Goal: Contribute content

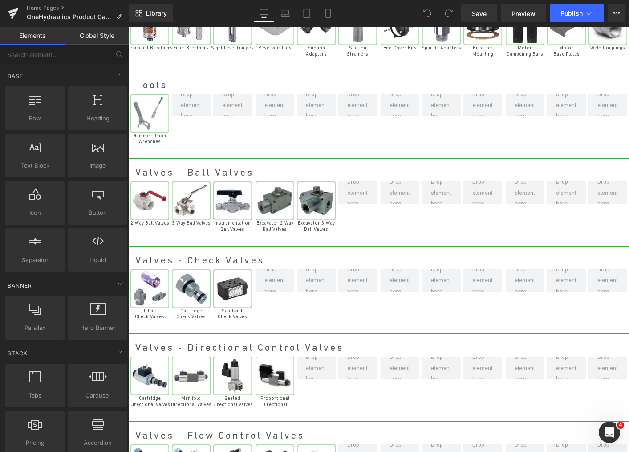
scroll to position [3011, 0]
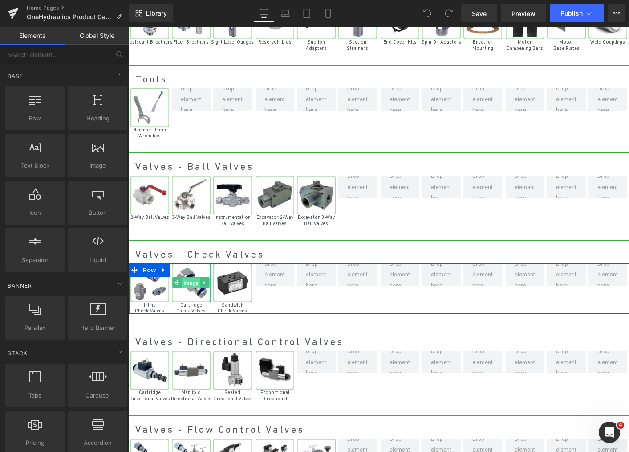
click at [188, 279] on span "Image" at bounding box center [191, 282] width 19 height 11
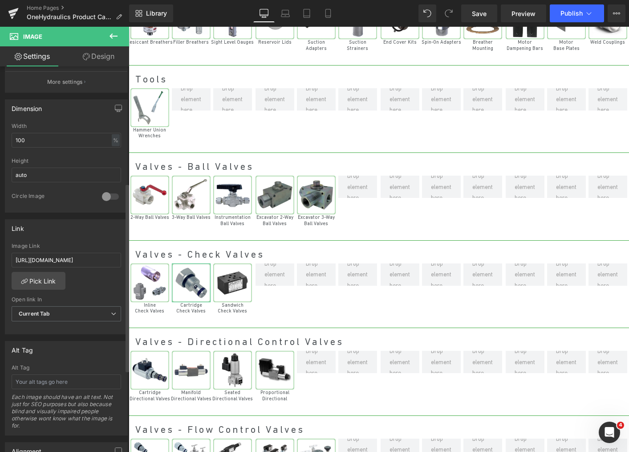
scroll to position [242, 0]
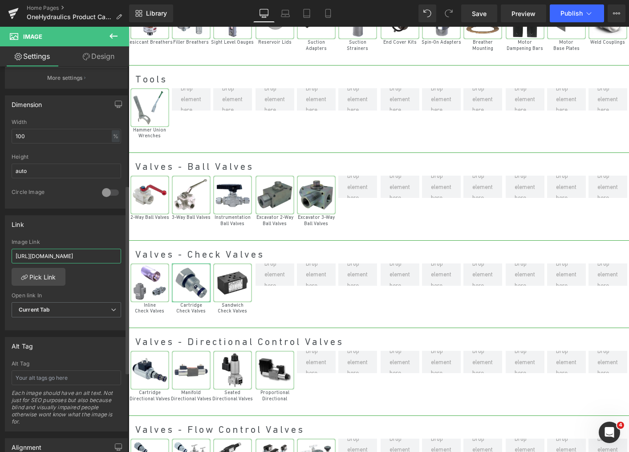
click at [89, 253] on input "[URL][DOMAIN_NAME]" at bounding box center [67, 256] width 110 height 15
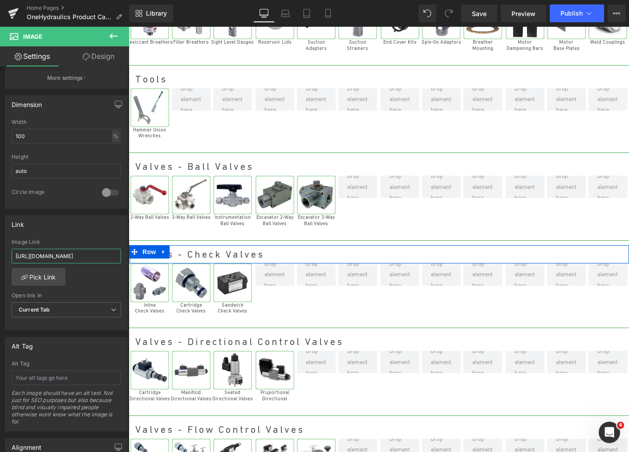
drag, startPoint x: 215, startPoint y: 281, endPoint x: 130, endPoint y: 256, distance: 88.5
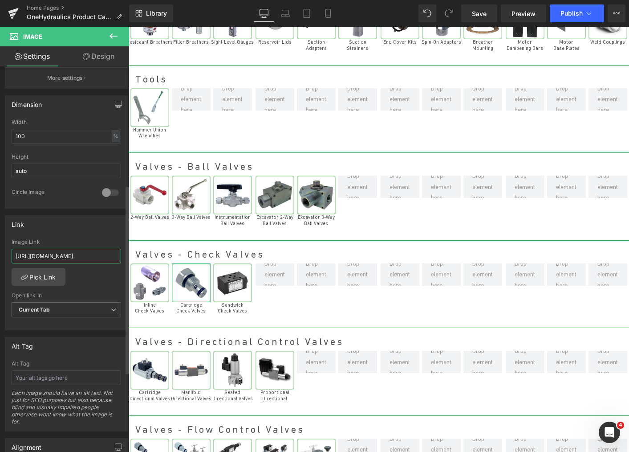
click at [110, 255] on input "[URL][DOMAIN_NAME]" at bounding box center [67, 256] width 110 height 15
drag, startPoint x: 17, startPoint y: 255, endPoint x: 39, endPoint y: 257, distance: 21.9
click at [39, 257] on input "[URL][DOMAIN_NAME]" at bounding box center [67, 256] width 110 height 15
click at [64, 276] on div "[URL][DOMAIN_NAME] Image Link [URL][DOMAIN_NAME] Pick Link Current Tab New Tab …" at bounding box center [66, 284] width 122 height 91
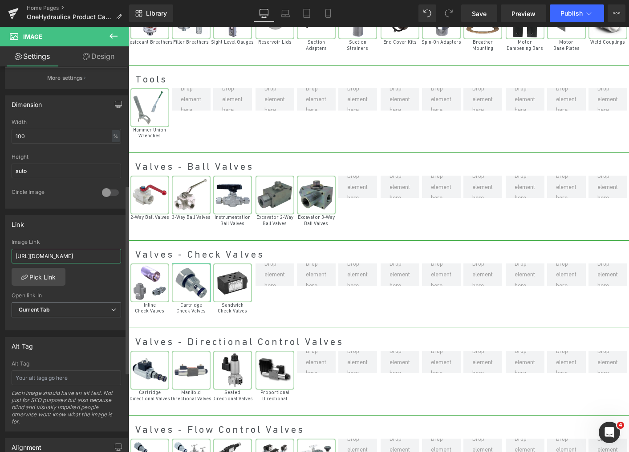
click at [18, 257] on input "[URL][DOMAIN_NAME]" at bounding box center [67, 256] width 110 height 15
drag, startPoint x: 16, startPoint y: 255, endPoint x: 123, endPoint y: 256, distance: 107.3
click at [123, 256] on div "[URL][DOMAIN_NAME] Image Link [URL][DOMAIN_NAME] Pick Link Current Tab New Tab …" at bounding box center [66, 284] width 122 height 91
paste input "pages/shop-"
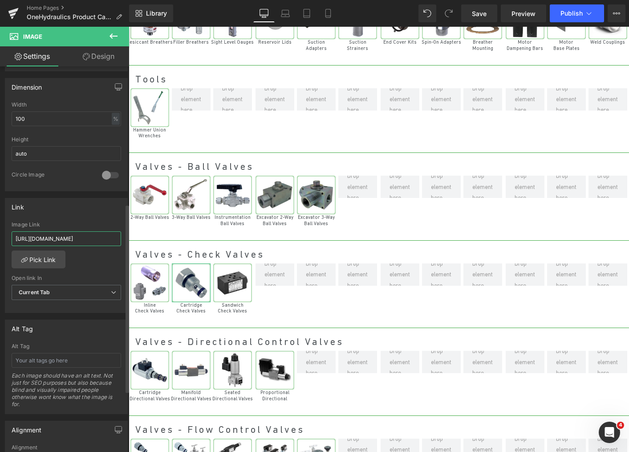
scroll to position [281, 0]
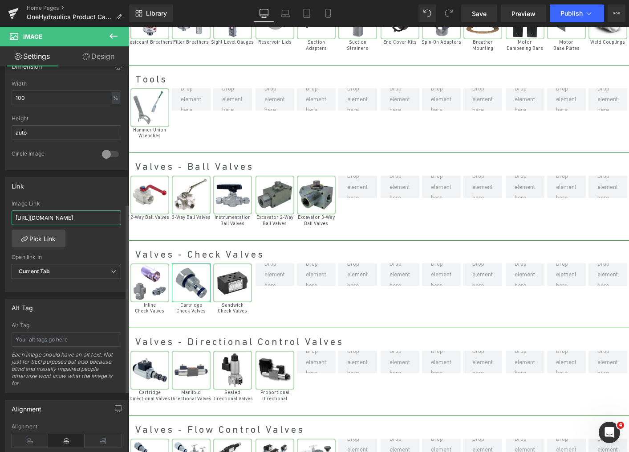
type input "[URL][DOMAIN_NAME]"
click at [101, 247] on div "[URL][DOMAIN_NAME] Image Link [URL][DOMAIN_NAME] Pick Link Current Tab New Tab …" at bounding box center [66, 245] width 122 height 91
click at [487, 13] on span "Save" at bounding box center [479, 13] width 15 height 9
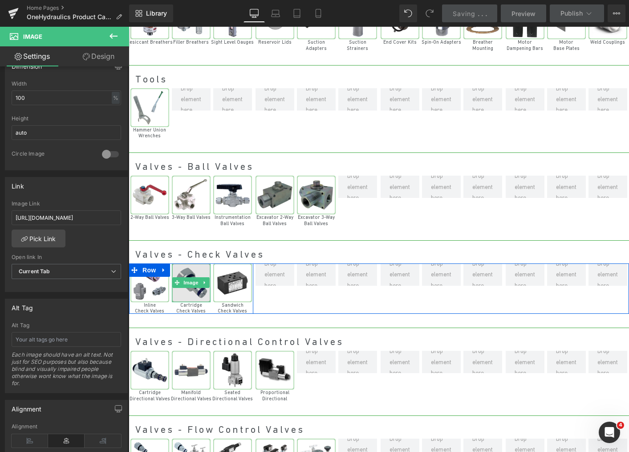
click at [200, 285] on img at bounding box center [191, 282] width 39 height 39
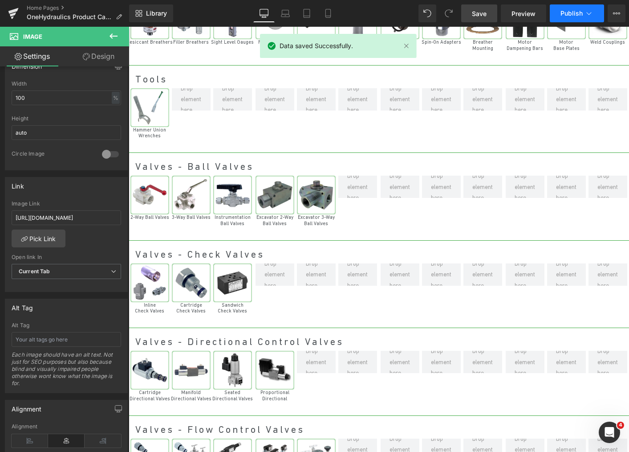
click at [562, 13] on span "Publish" at bounding box center [572, 13] width 22 height 7
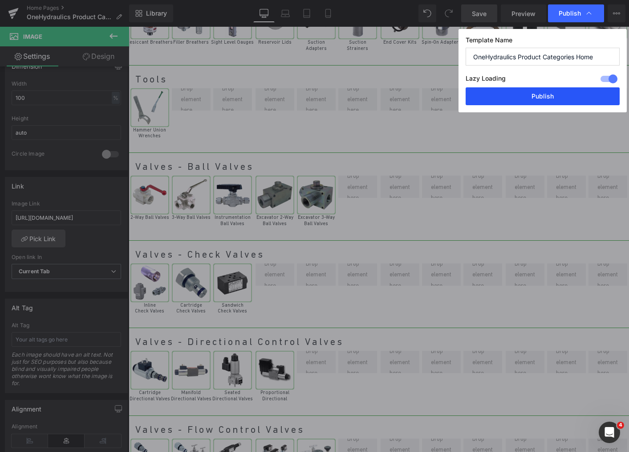
click at [543, 94] on button "Publish" at bounding box center [543, 96] width 154 height 18
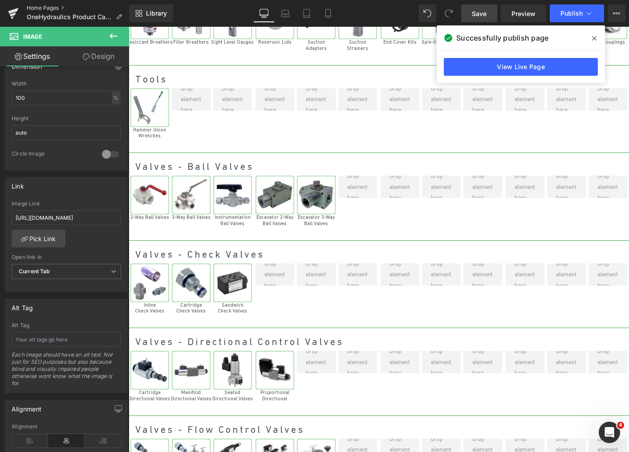
click at [52, 8] on link "Home Pages" at bounding box center [78, 7] width 102 height 7
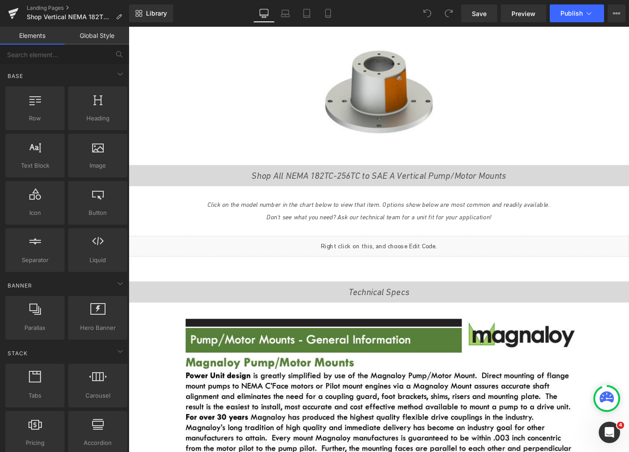
scroll to position [370, 0]
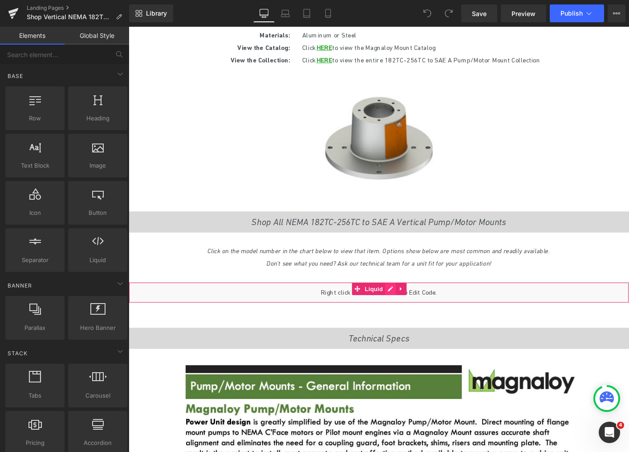
click at [409, 308] on div "Liquid" at bounding box center [398, 313] width 539 height 22
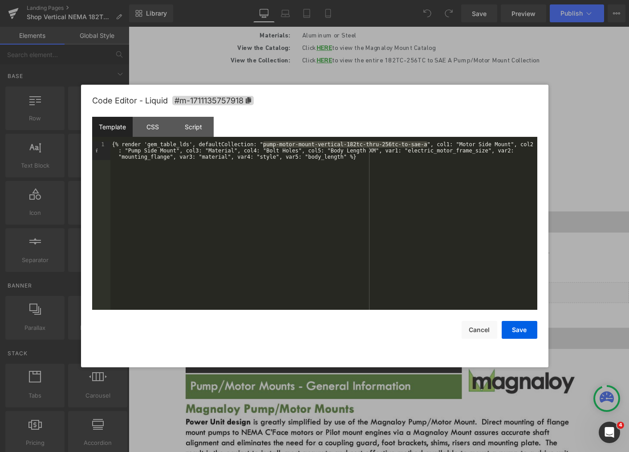
drag, startPoint x: 262, startPoint y: 146, endPoint x: 427, endPoint y: 145, distance: 164.4
click at [427, 145] on div "{% render 'gem_table_lds', defaultCollection: "pump-motor-mount-vertical-182tc-…" at bounding box center [323, 244] width 427 height 206
click at [480, 325] on button "Cancel" at bounding box center [480, 330] width 36 height 18
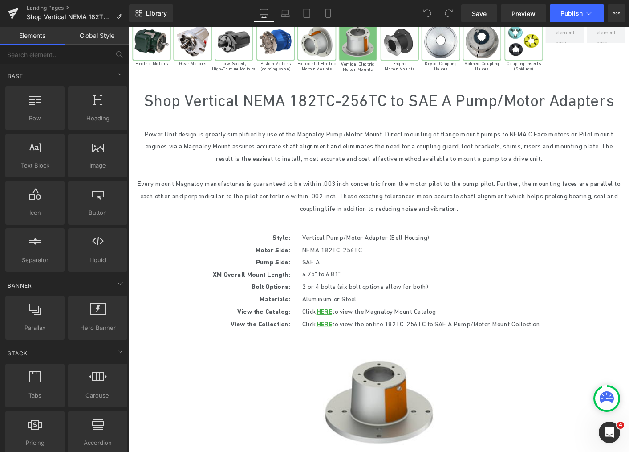
scroll to position [33, 0]
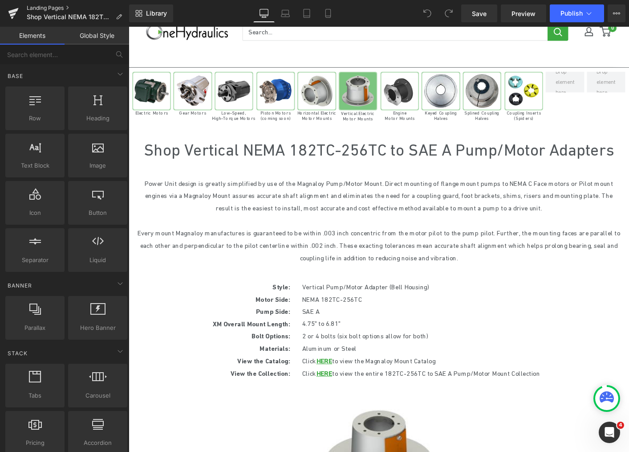
click at [44, 5] on link "Landing Pages" at bounding box center [78, 7] width 102 height 7
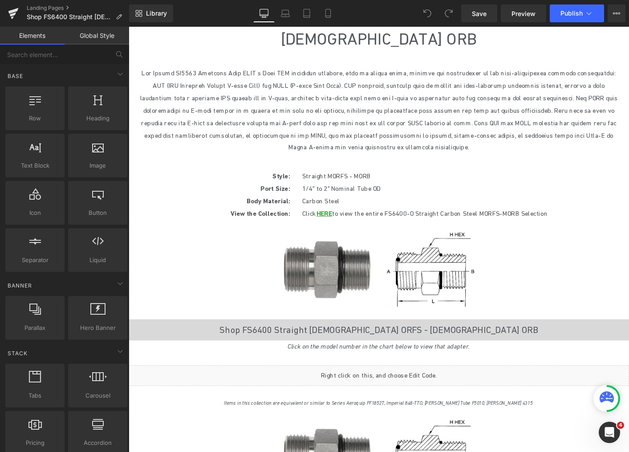
scroll to position [190, 0]
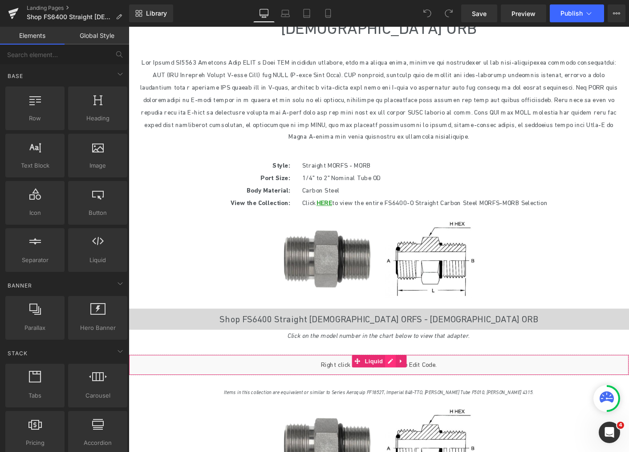
click at [409, 379] on div "Liquid" at bounding box center [398, 390] width 539 height 22
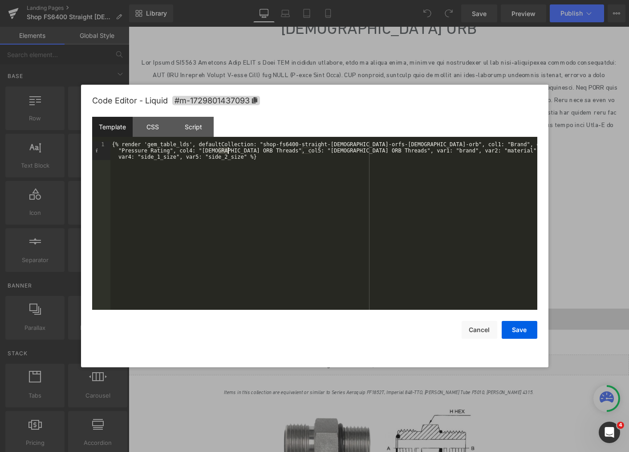
drag, startPoint x: 218, startPoint y: 151, endPoint x: 227, endPoint y: 151, distance: 8.5
click at [227, 151] on div "{% render 'gem_table_lds', defaultCollection: "shop-fs6400-straight-male-orfs-m…" at bounding box center [323, 244] width 427 height 206
click at [510, 323] on button "Save" at bounding box center [520, 330] width 36 height 18
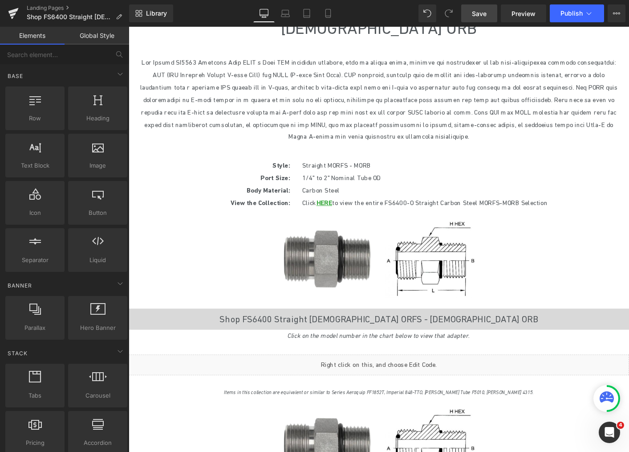
click at [485, 18] on span "Save" at bounding box center [479, 13] width 15 height 9
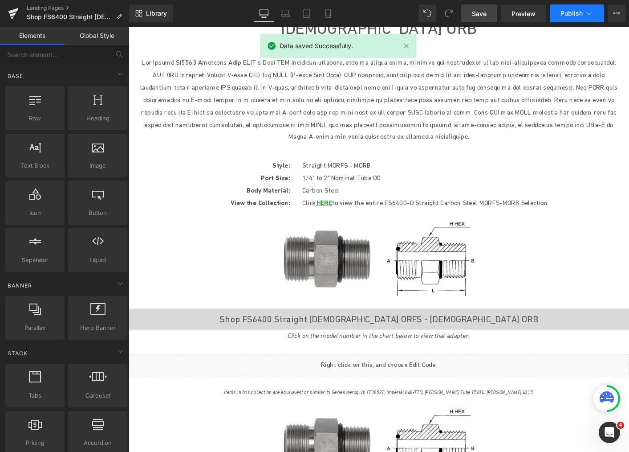
click at [571, 13] on span "Publish" at bounding box center [572, 13] width 22 height 7
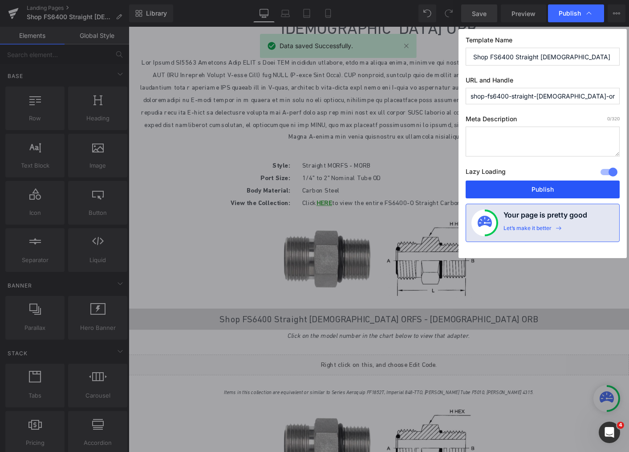
click at [555, 191] on button "Publish" at bounding box center [543, 189] width 154 height 18
